Goal: Task Accomplishment & Management: Use online tool/utility

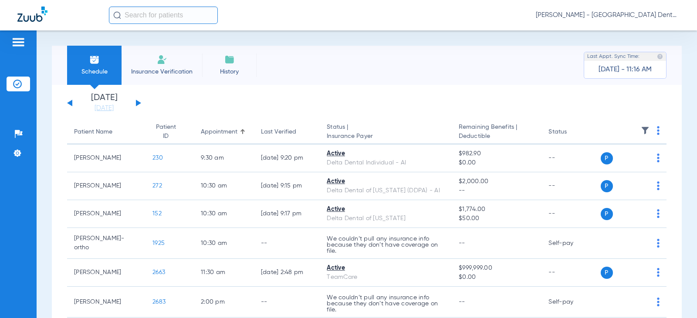
click at [137, 102] on button at bounding box center [138, 103] width 5 height 7
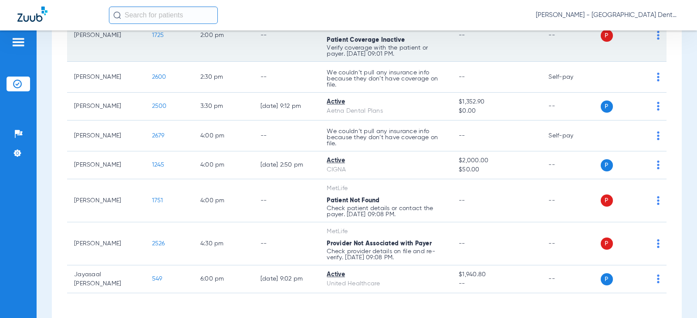
scroll to position [339, 0]
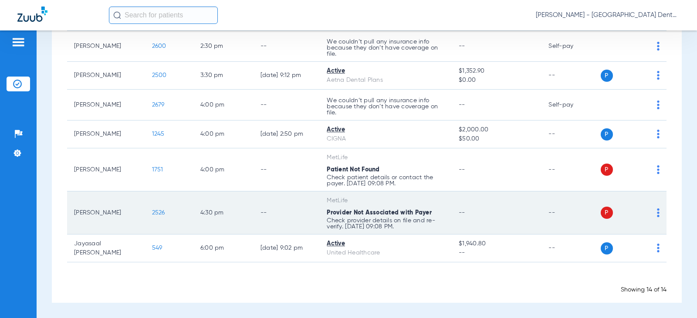
click at [657, 213] on img at bounding box center [658, 213] width 3 height 9
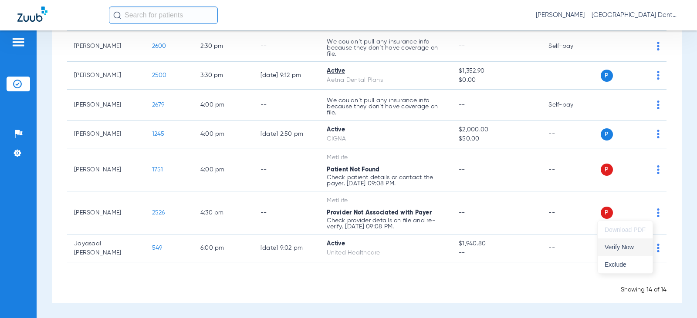
click at [616, 246] on span "Verify Now" at bounding box center [624, 247] width 41 height 6
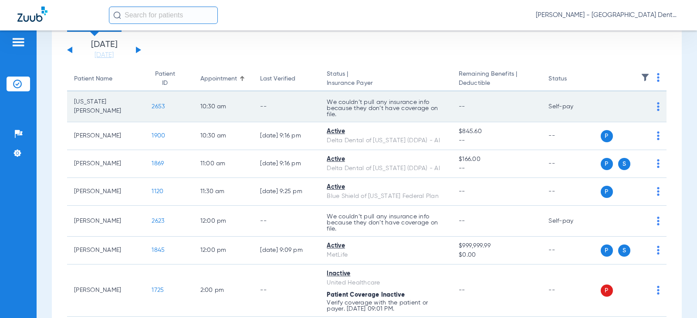
scroll to position [0, 0]
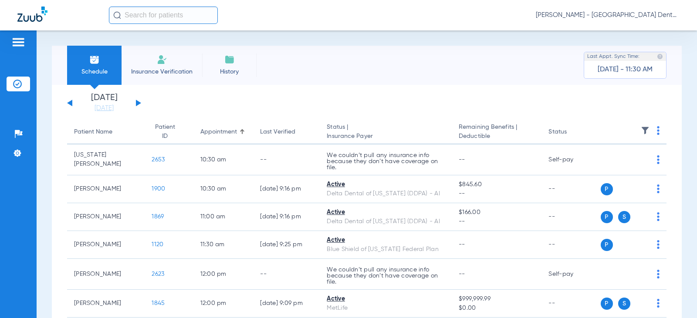
click at [138, 103] on button at bounding box center [138, 103] width 5 height 7
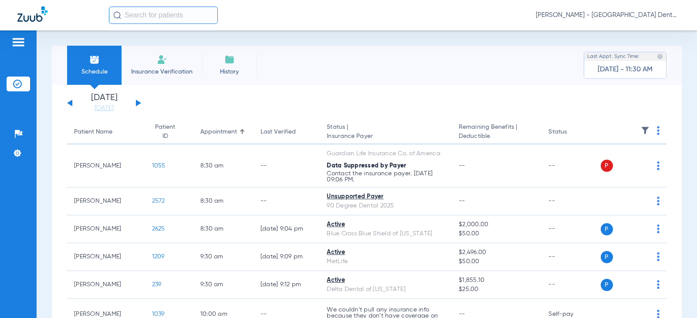
click at [69, 102] on button at bounding box center [69, 103] width 5 height 7
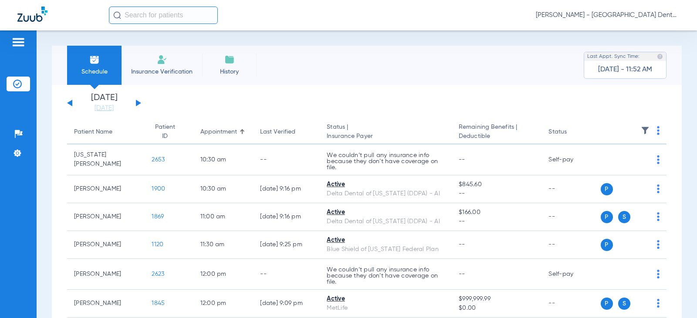
click at [137, 101] on button at bounding box center [138, 103] width 5 height 7
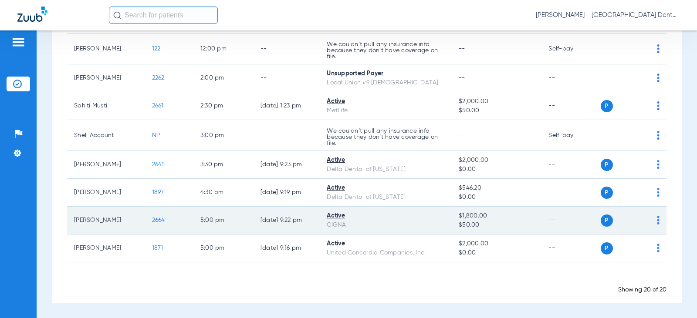
scroll to position [426, 0]
